Goal: Check status: Check status

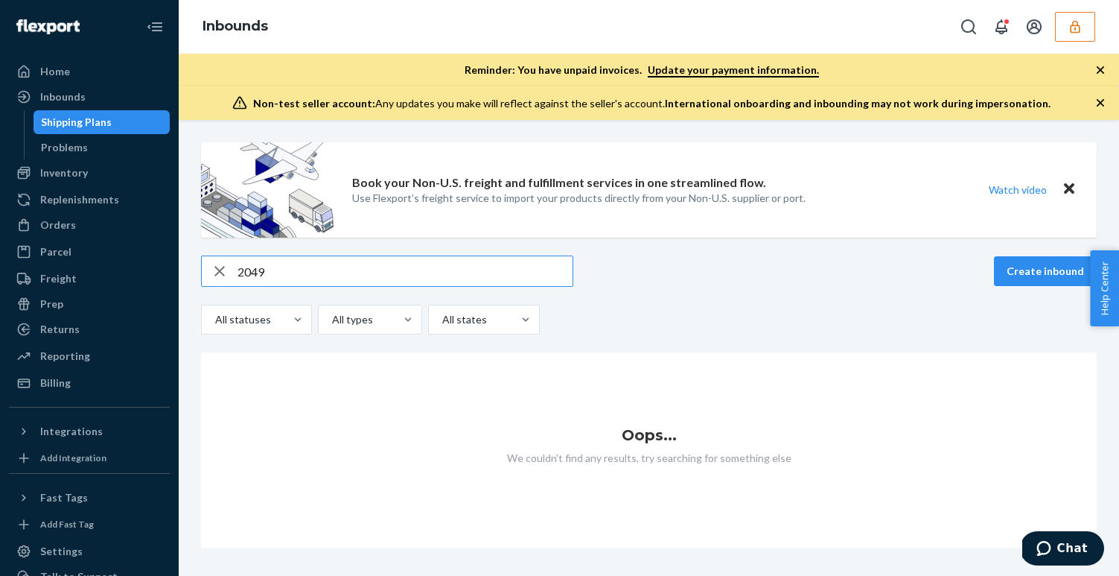
click at [1068, 29] on icon "button" at bounding box center [1075, 26] width 15 height 15
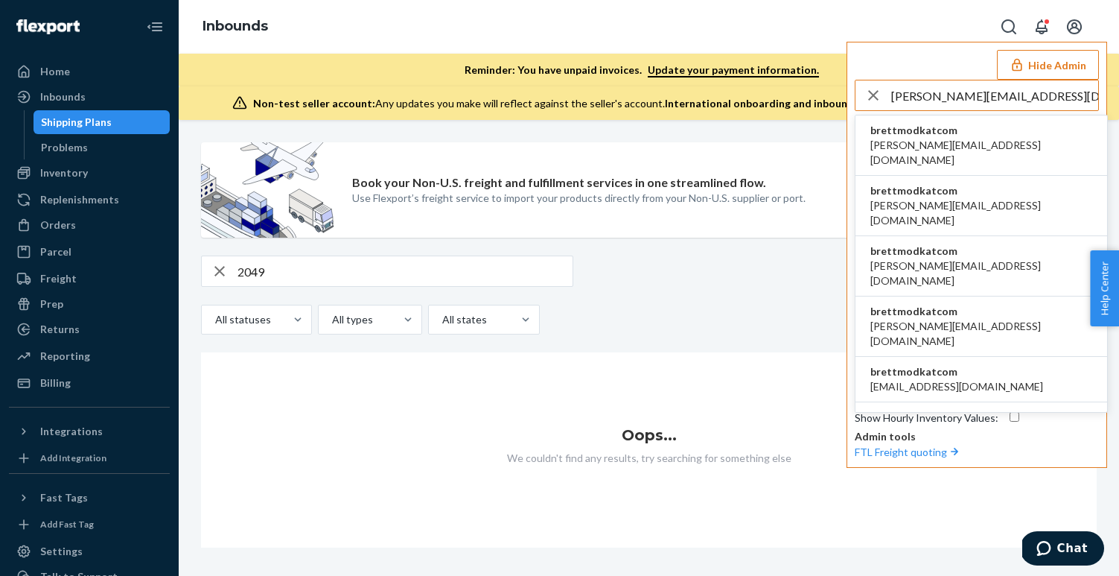
type input "[PERSON_NAME][EMAIL_ADDRESS][DOMAIN_NAME]"
click at [946, 136] on span "brettmodkatcom" at bounding box center [981, 130] width 222 height 15
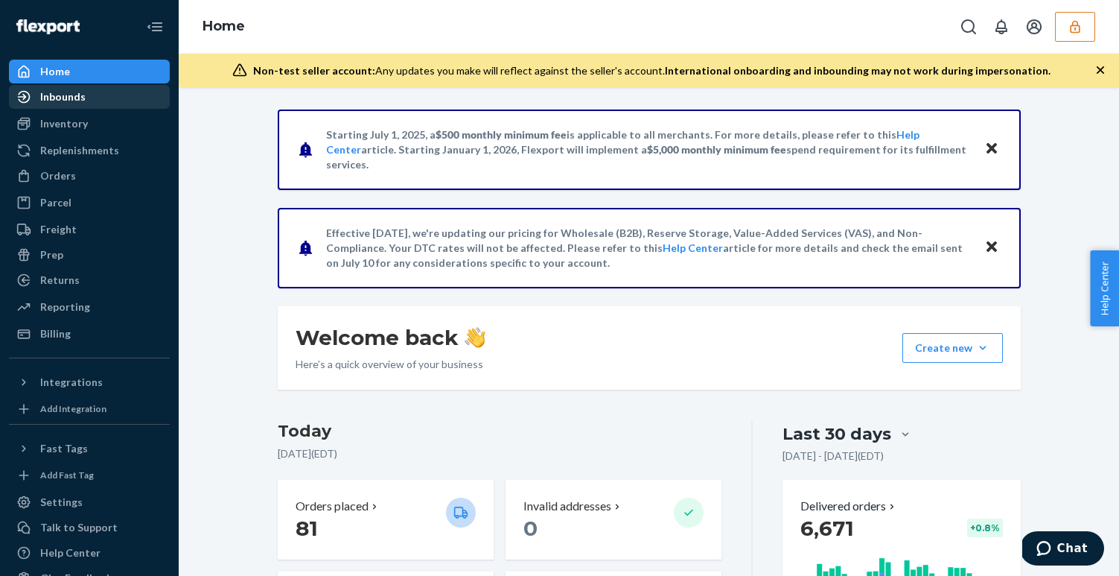
click at [106, 98] on div "Inbounds" at bounding box center [89, 96] width 158 height 21
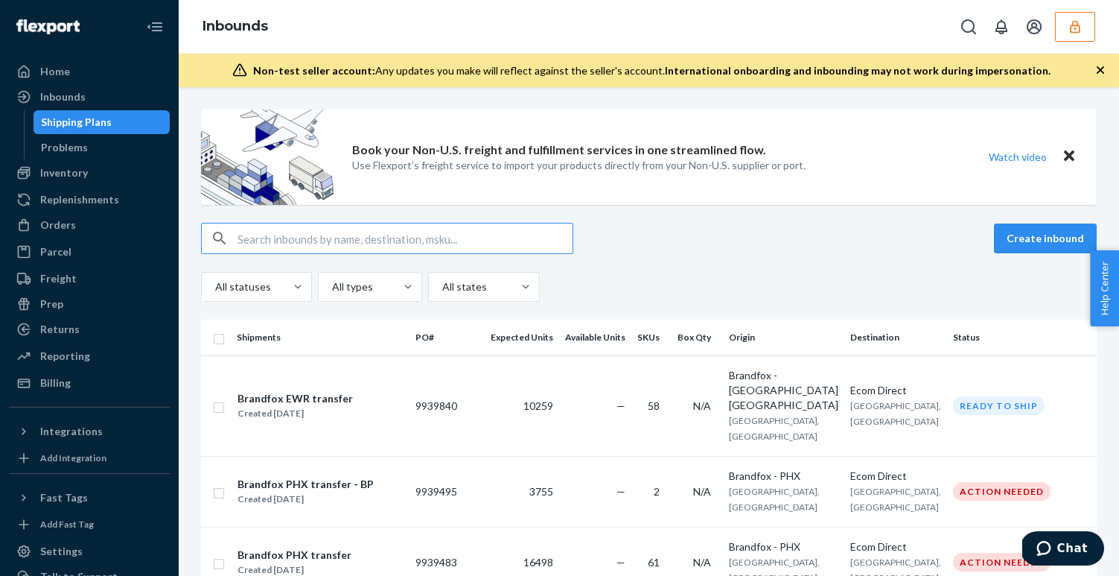
click at [337, 228] on input "text" at bounding box center [405, 238] width 335 height 30
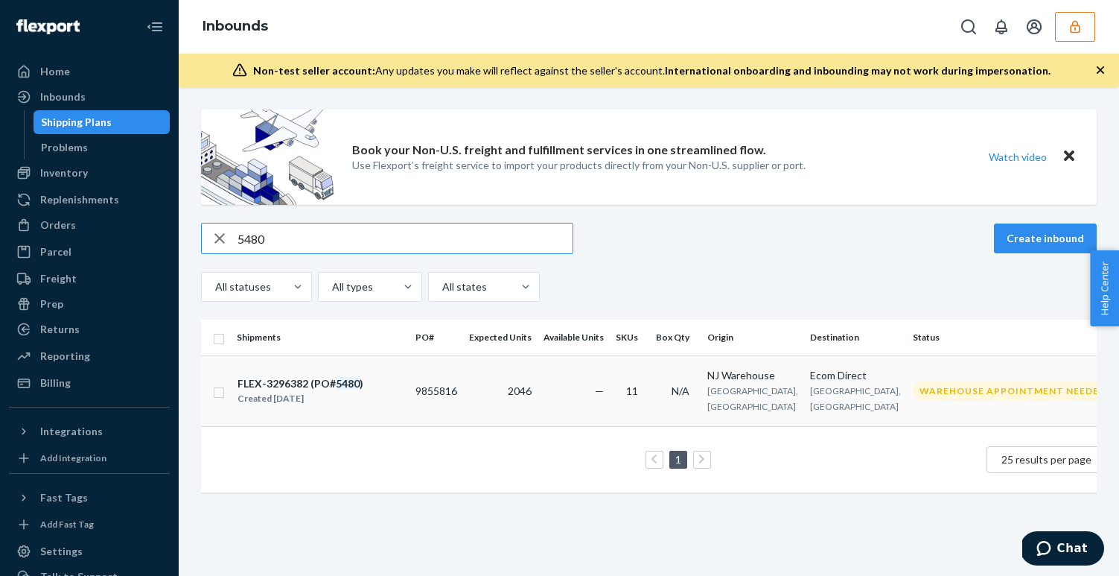
type input "5480"
click at [369, 382] on div "FLEX-3296382 (PO# 5480 ) Created Jul 15, 2025" at bounding box center [320, 390] width 167 height 31
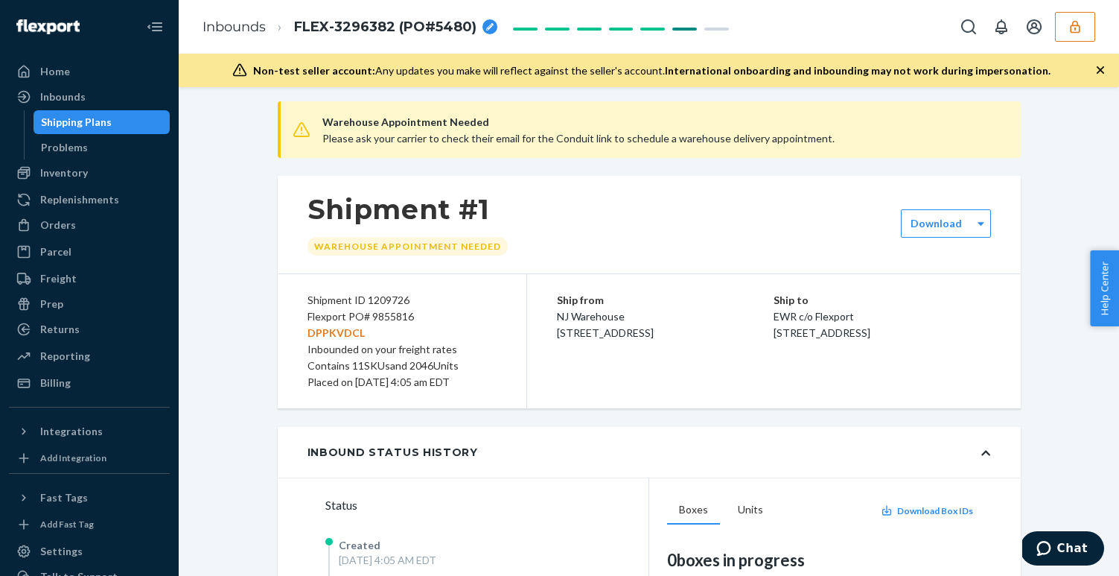
scroll to position [77, 0]
click at [392, 316] on div "Flexport PO# 9855816 DPPKVDCL" at bounding box center [402, 323] width 189 height 33
copy div "9855816"
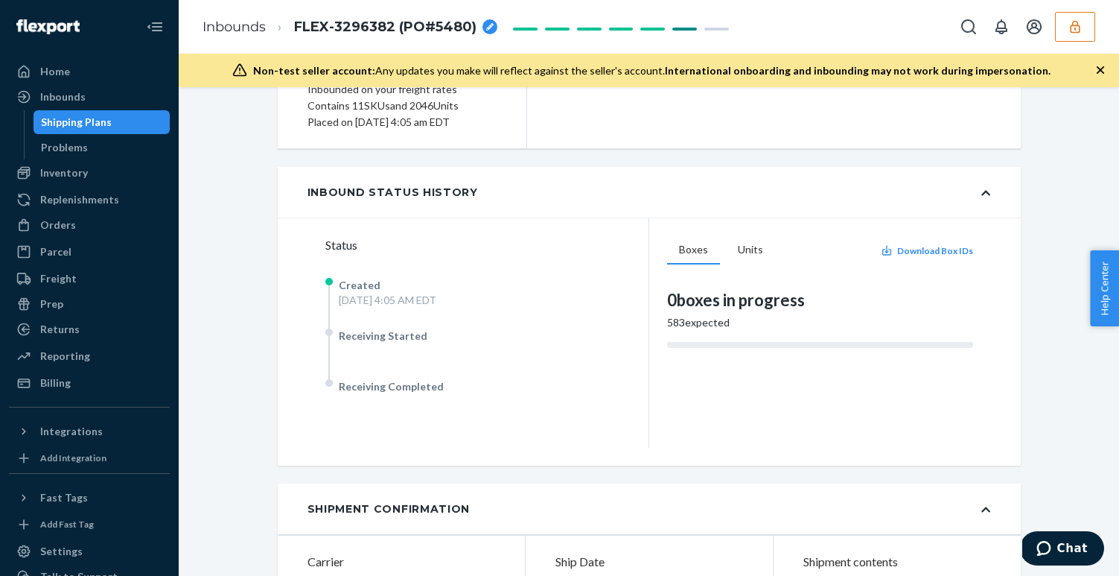
scroll to position [0, 0]
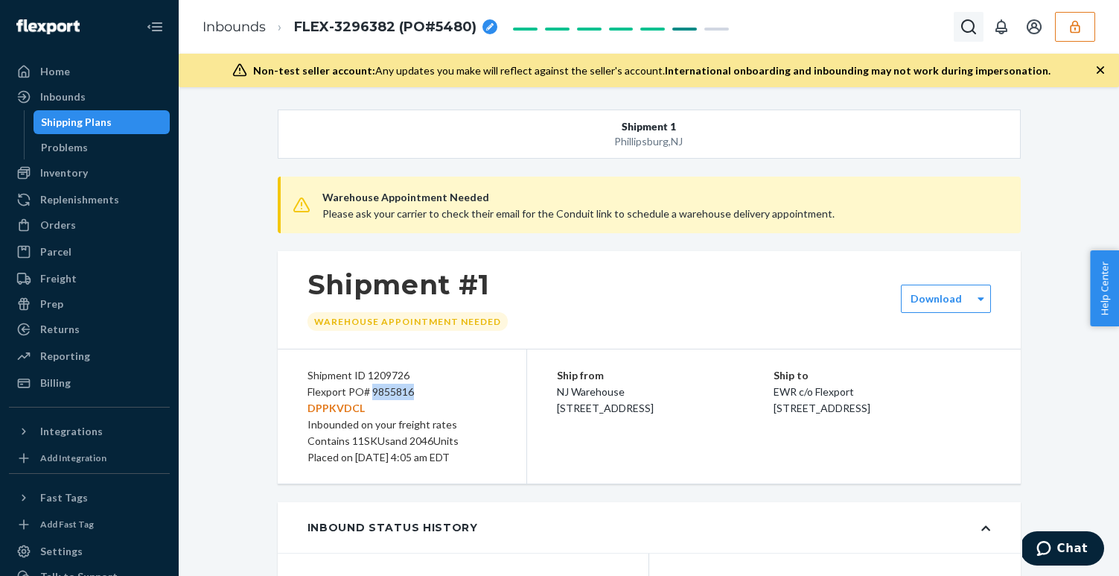
click at [966, 27] on icon "Open Search Box" at bounding box center [969, 27] width 18 height 18
click at [86, 90] on div "Inbounds" at bounding box center [89, 96] width 158 height 21
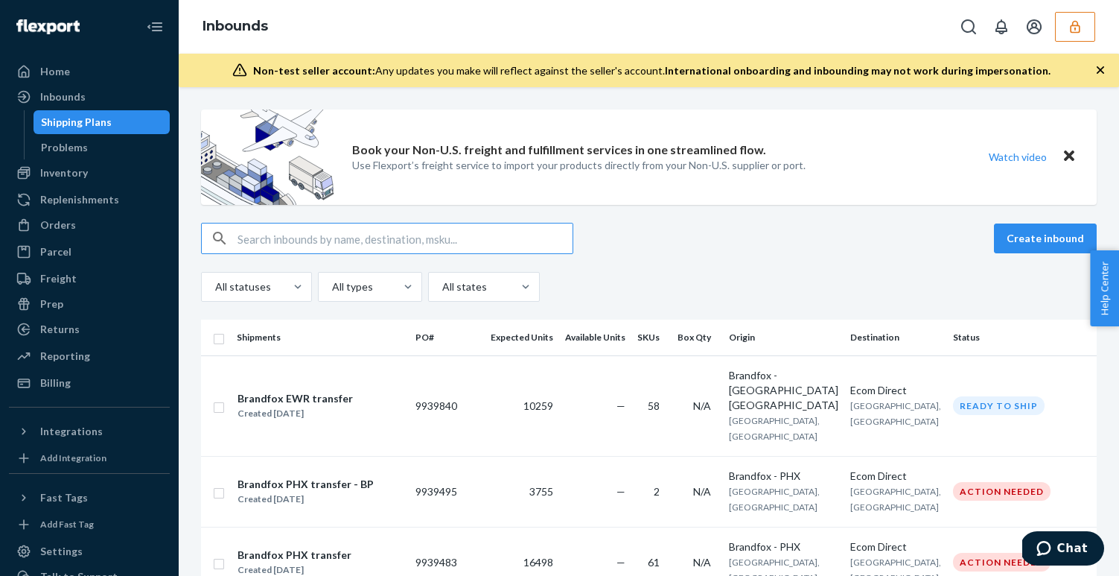
click at [307, 253] on div at bounding box center [387, 238] width 372 height 31
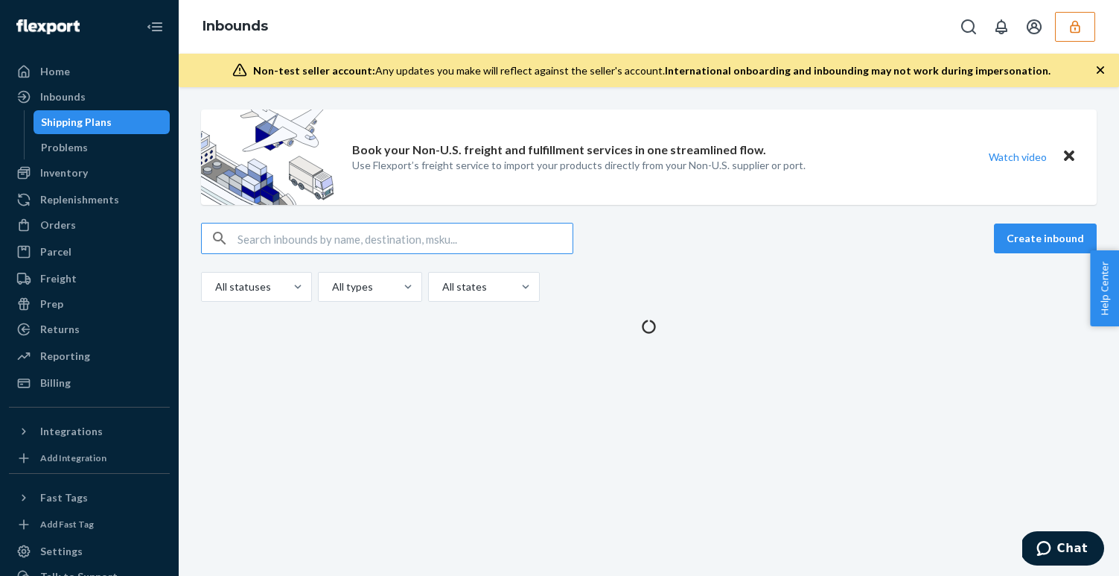
click at [303, 235] on input "text" at bounding box center [405, 238] width 335 height 30
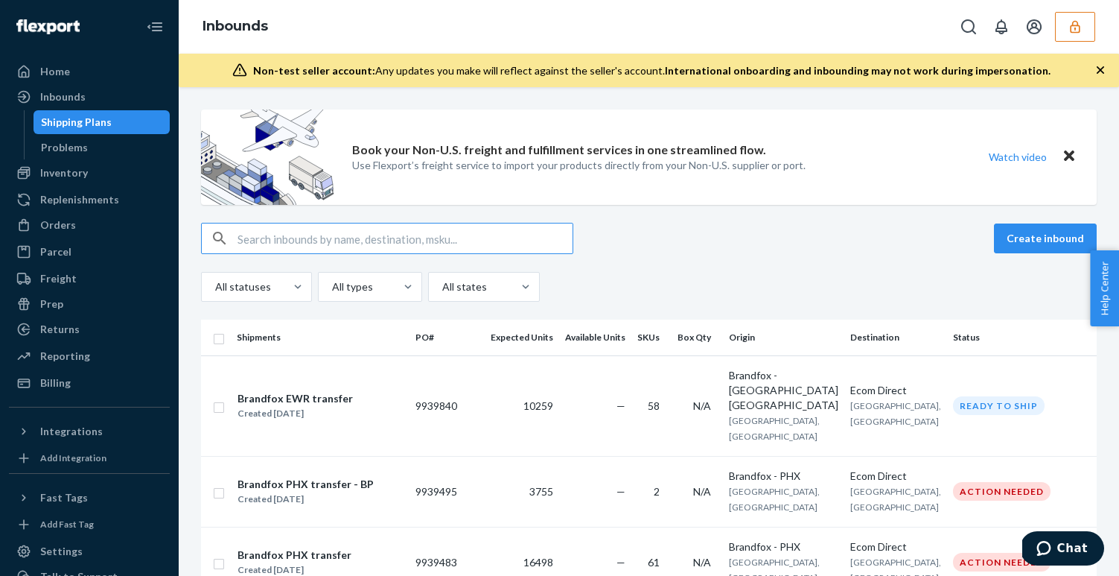
paste input "5480"
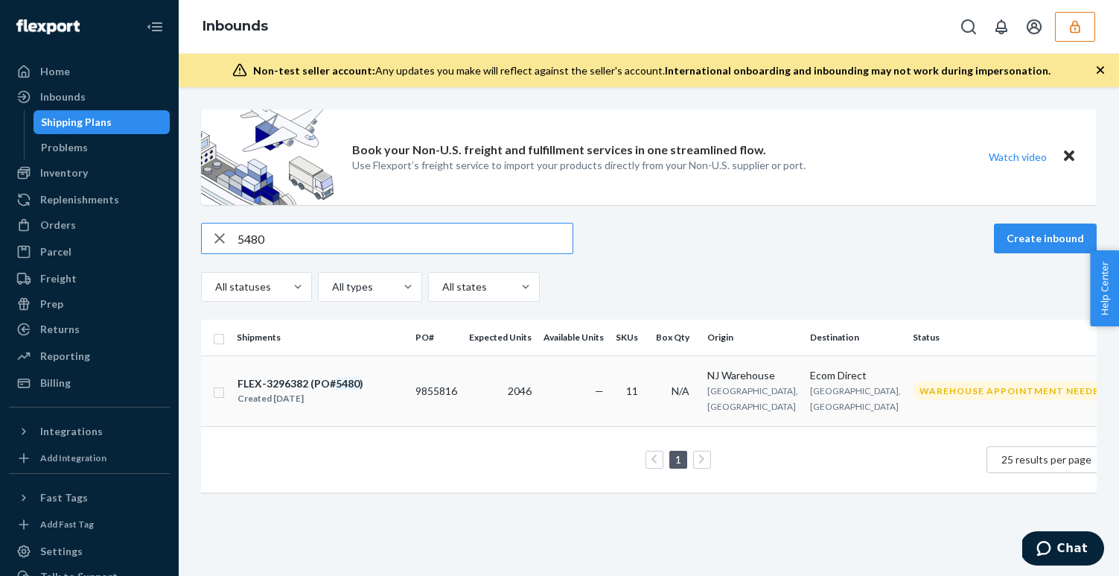
type input "5480"
click at [394, 383] on div "FLEX-3296382 (PO# 5480 ) Created Jul 15, 2025" at bounding box center [320, 390] width 167 height 31
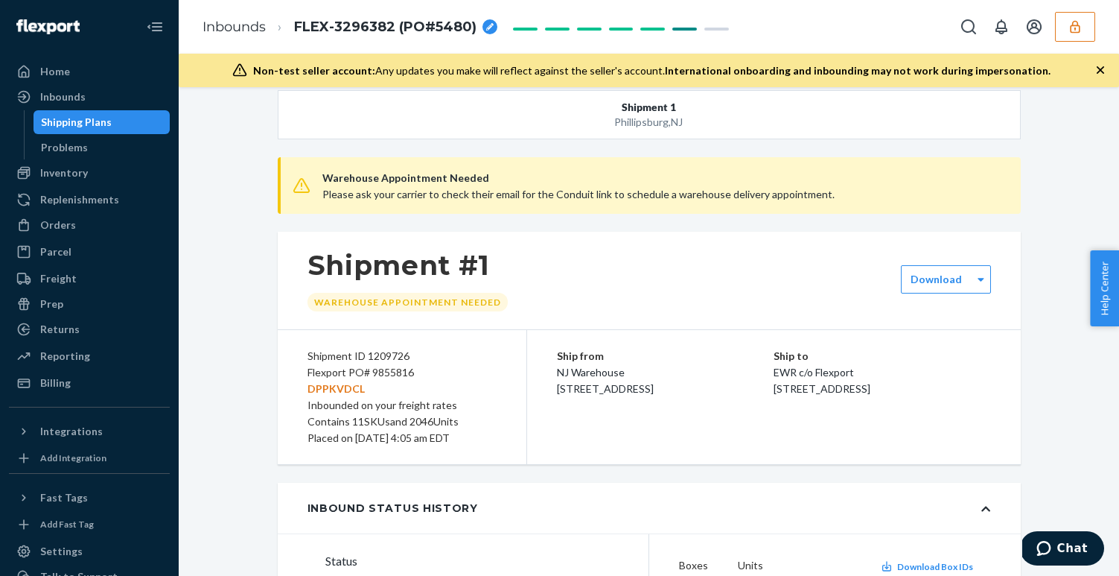
scroll to position [31, 0]
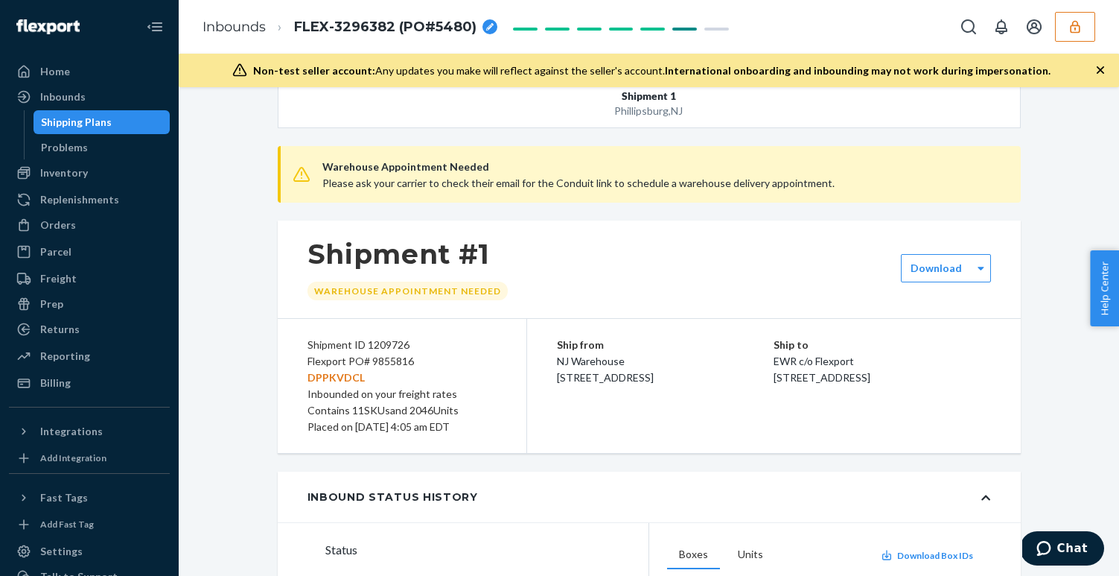
click at [386, 358] on div "Flexport PO# 9855816 DPPKVDCL" at bounding box center [402, 369] width 189 height 33
copy div "9855816"
click at [474, 390] on div "Inbounded on your freight rates" at bounding box center [402, 394] width 189 height 16
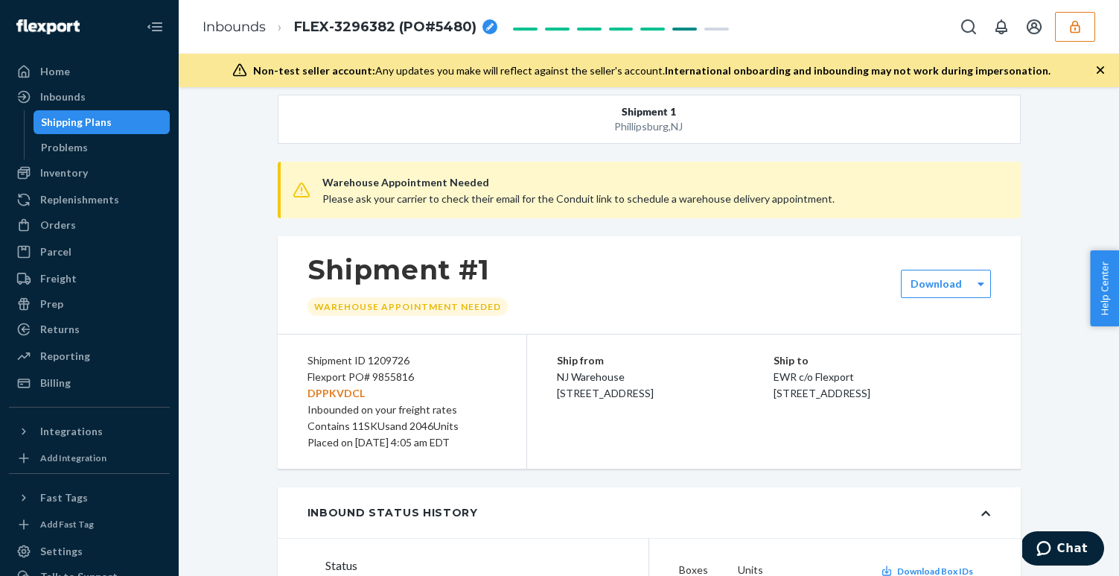
scroll to position [0, 0]
